Goal: Find specific page/section: Locate a particular part of the current website

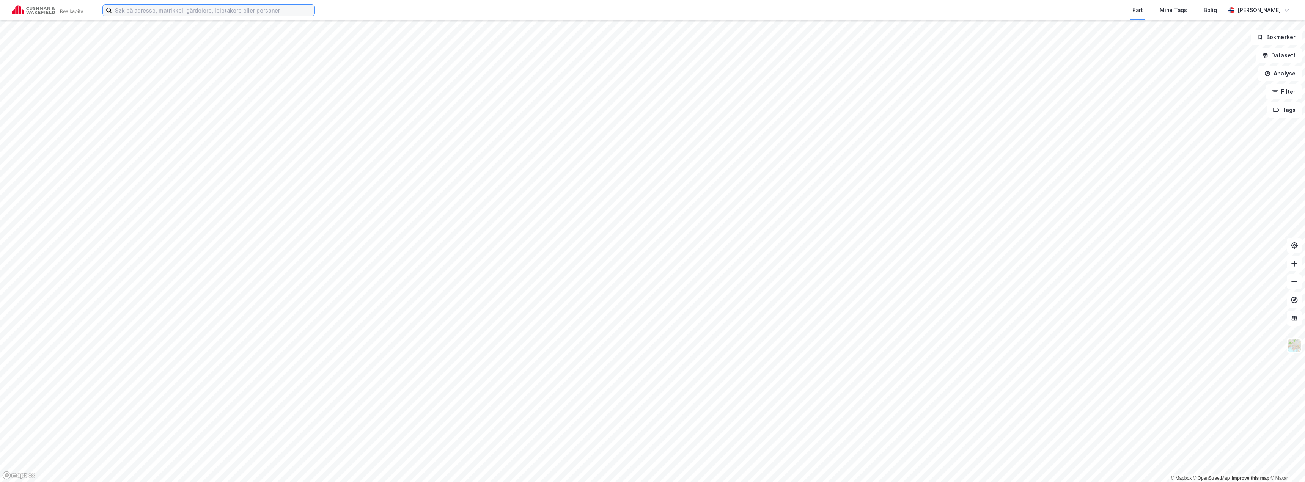
click at [250, 10] on input at bounding box center [213, 10] width 203 height 11
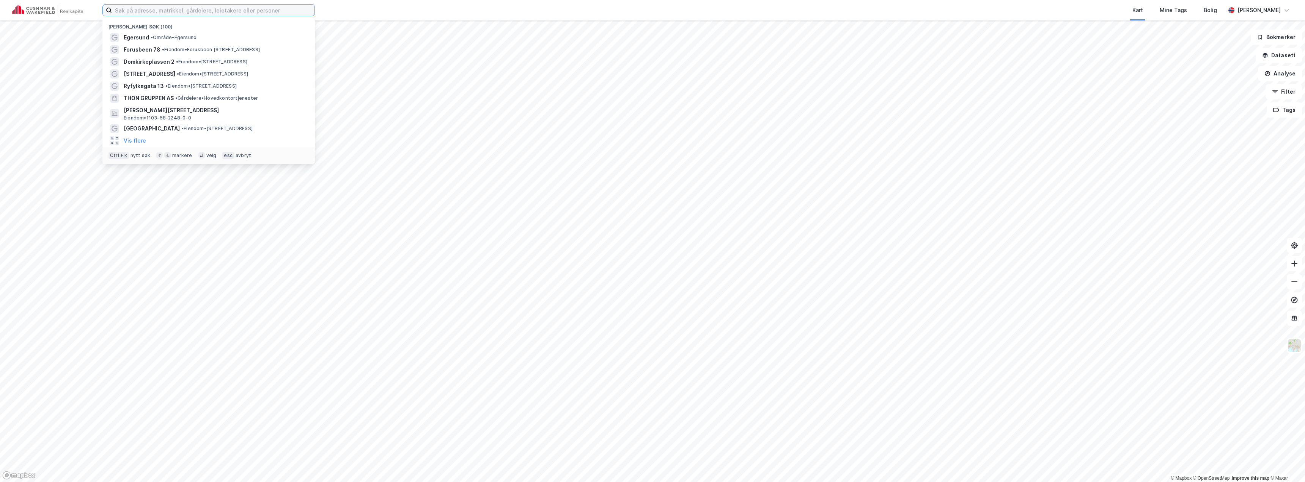
click at [259, 6] on input at bounding box center [213, 10] width 203 height 11
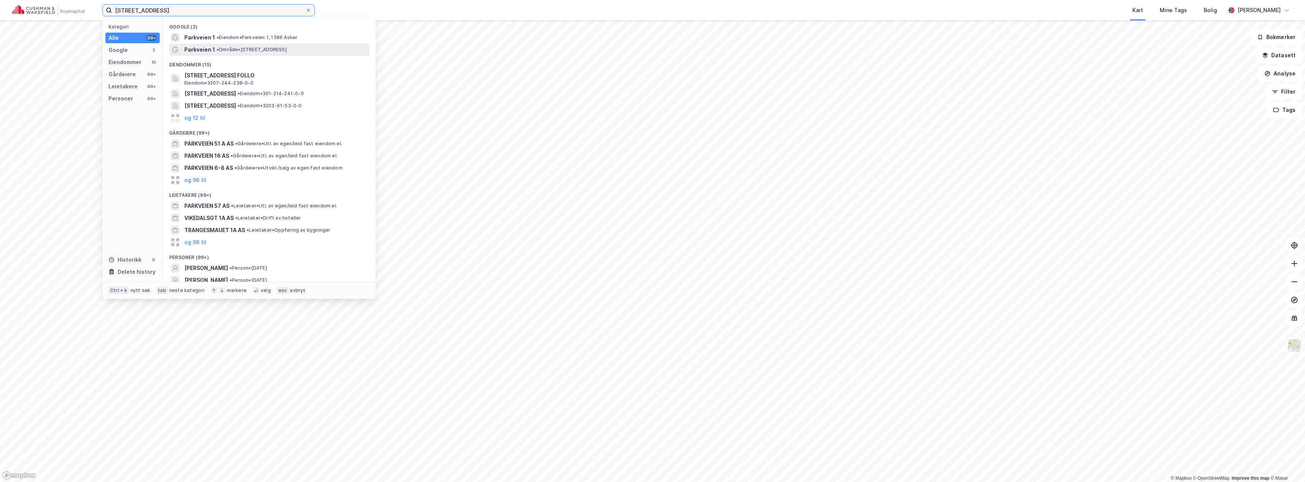
type input "[STREET_ADDRESS]"
click at [250, 50] on span "• Område • [STREET_ADDRESS]" at bounding box center [252, 50] width 70 height 6
